Goal: Task Accomplishment & Management: Manage account settings

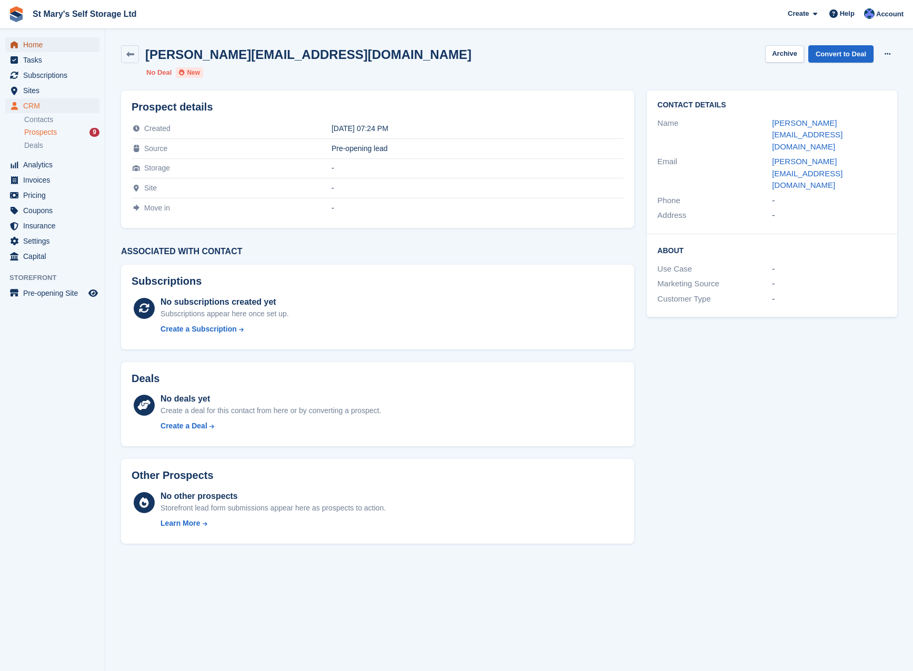
drag, startPoint x: 0, startPoint y: 0, endPoint x: 39, endPoint y: 47, distance: 61.2
click at [39, 47] on span "Home" at bounding box center [54, 44] width 63 height 15
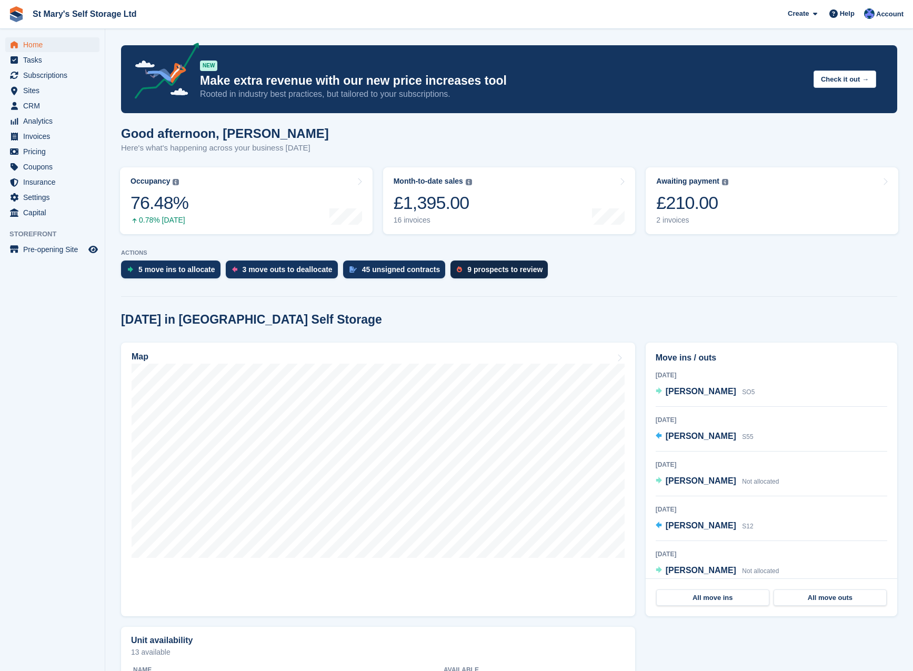
click at [467, 273] on div "9 prospects to review" at bounding box center [504, 269] width 75 height 8
